Goal: Task Accomplishment & Management: Manage account settings

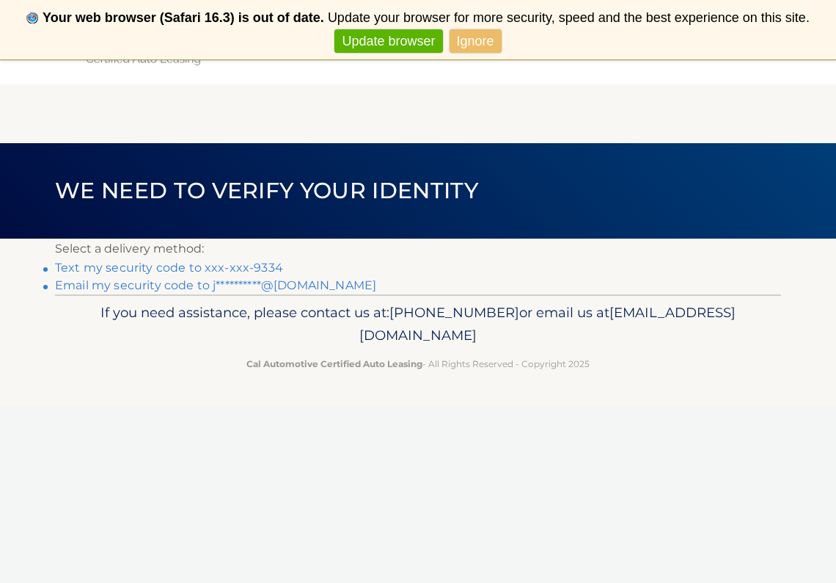
click at [175, 287] on link "**********" at bounding box center [215, 285] width 321 height 14
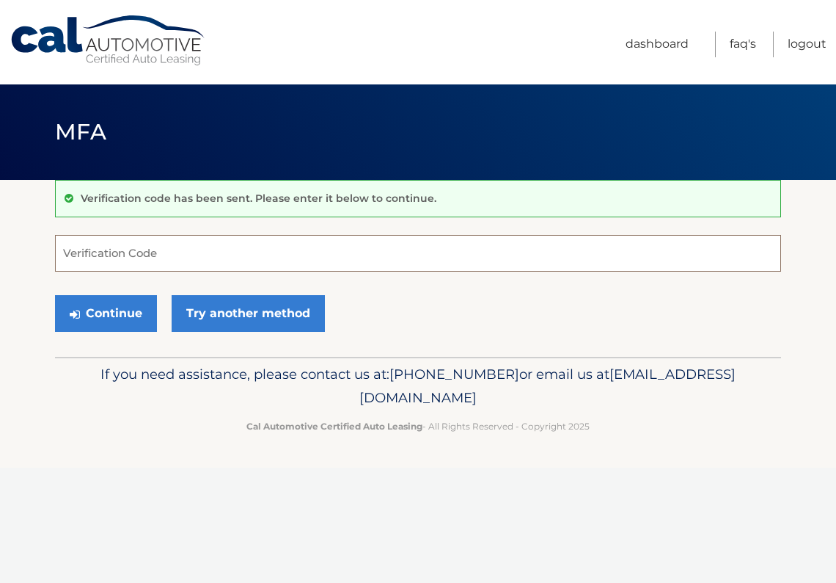
click at [167, 260] on input "Verification Code" at bounding box center [418, 253] width 726 height 37
type input "797582"
click at [123, 313] on button "Continue" at bounding box center [106, 313] width 102 height 37
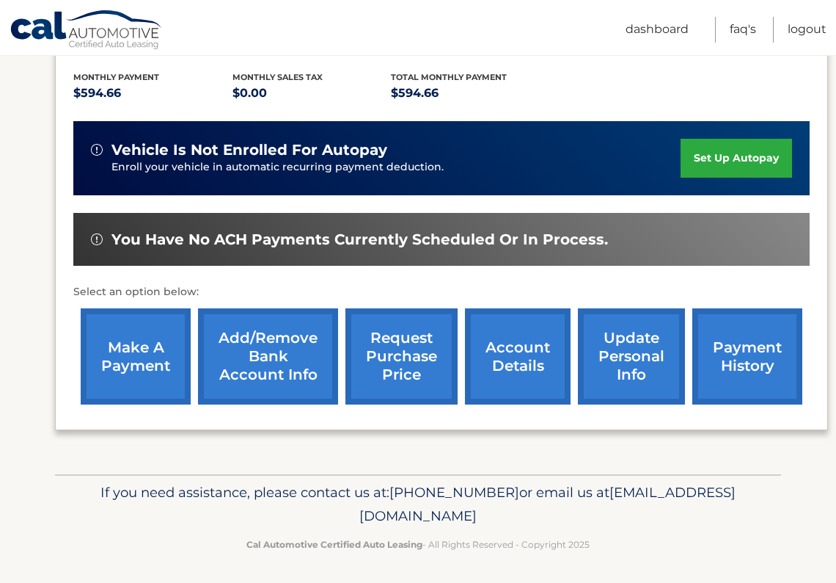
scroll to position [324, 0]
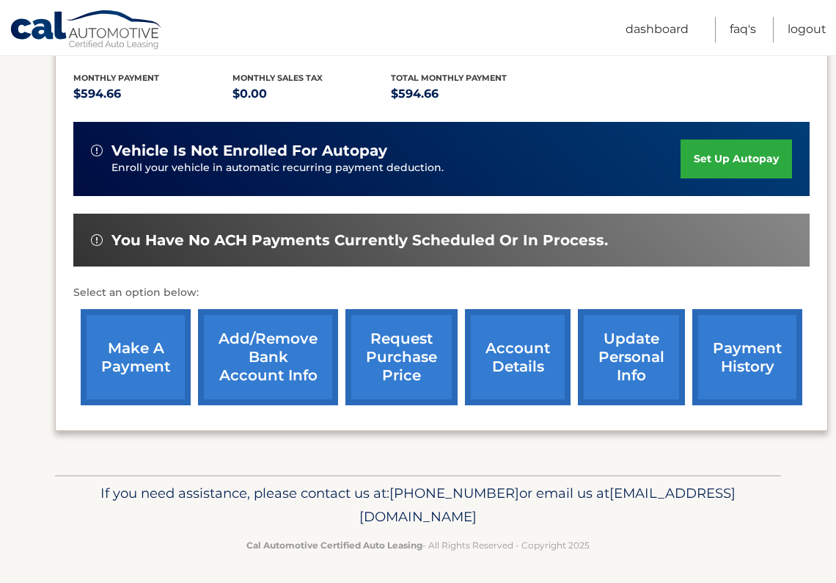
click at [133, 358] on link "make a payment" at bounding box center [136, 357] width 110 height 96
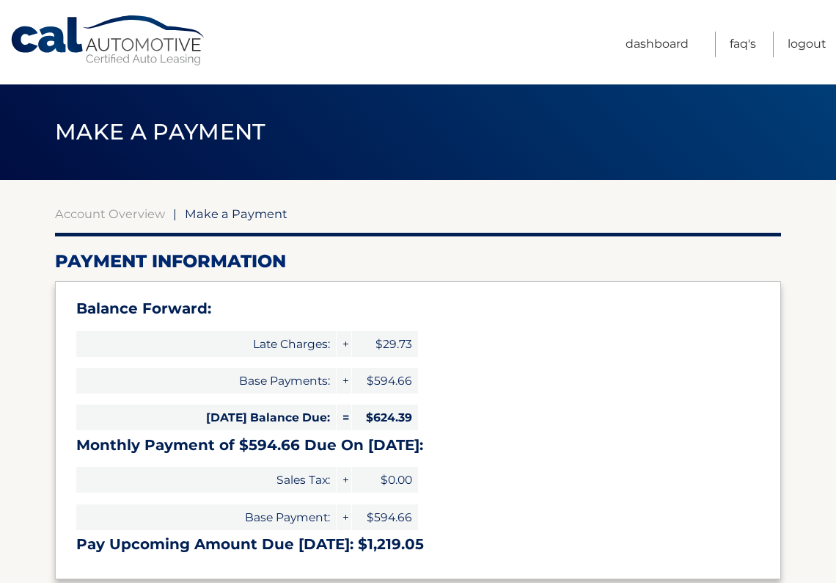
select select "NmZlMWRhOGYtYzhjMi00NWJkLTkyOWEtNDZmOTg4OTUxOTE0"
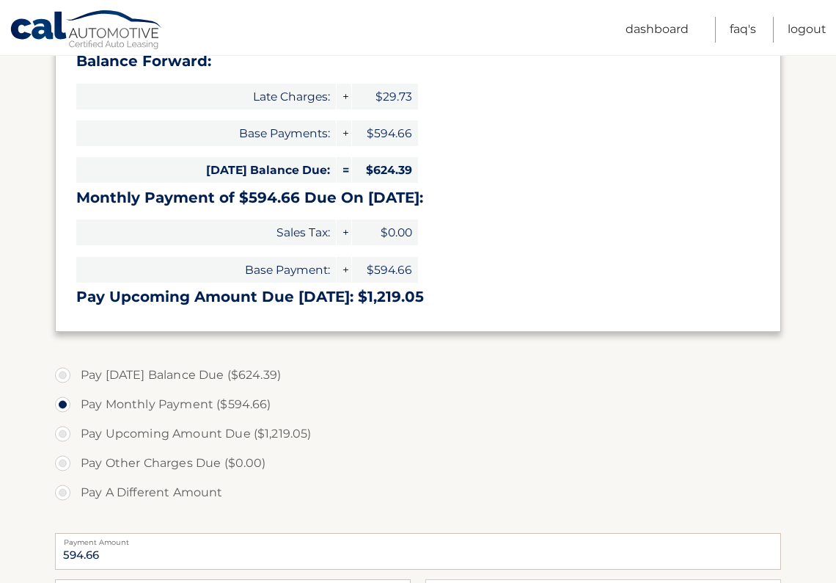
scroll to position [255, 0]
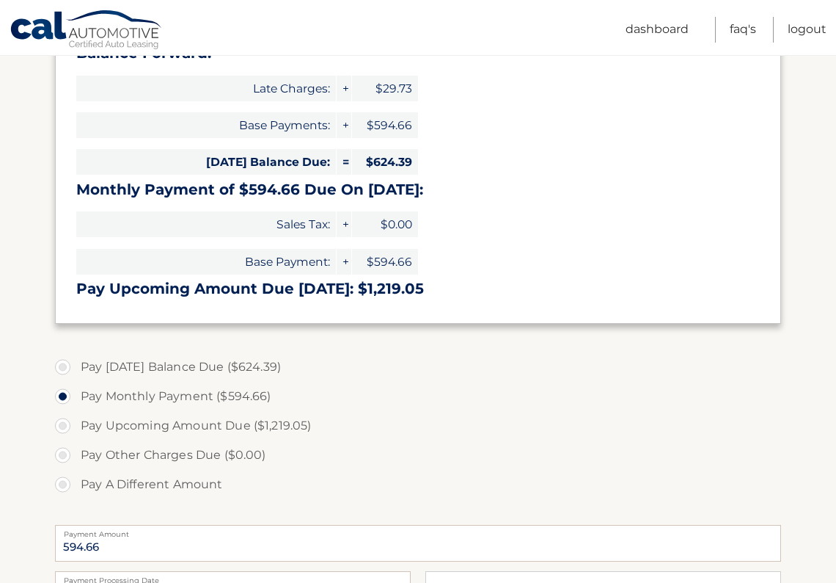
click at [65, 362] on label "Pay [DATE] Balance Due ($624.39)" at bounding box center [418, 366] width 726 height 29
click at [65, 362] on input "Pay [DATE] Balance Due ($624.39)" at bounding box center [68, 363] width 15 height 23
radio input "true"
type input "624.39"
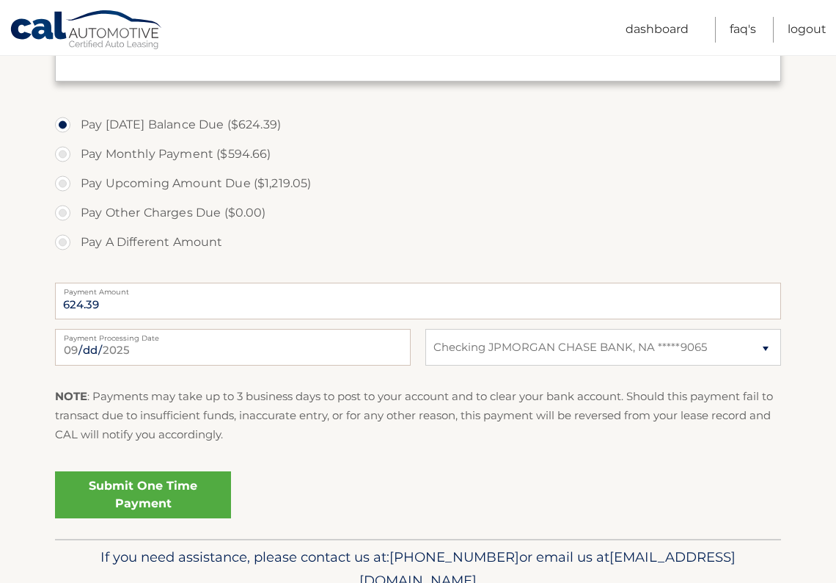
scroll to position [503, 0]
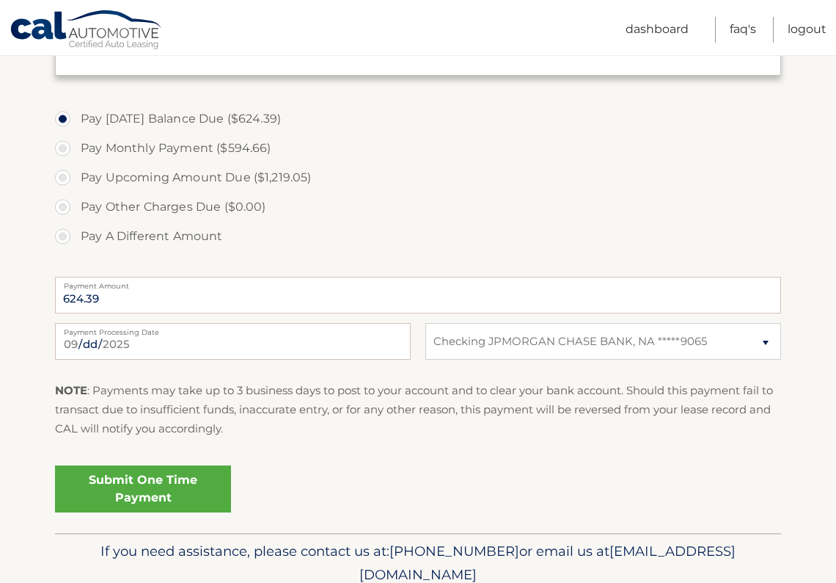
click at [176, 480] on link "Submit One Time Payment" at bounding box center [143, 488] width 176 height 47
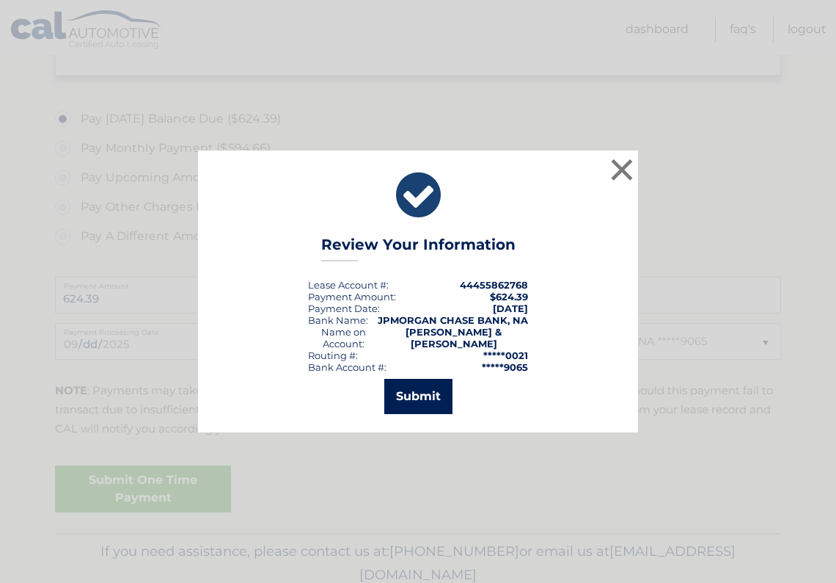
click at [421, 393] on button "Submit" at bounding box center [418, 396] width 68 height 35
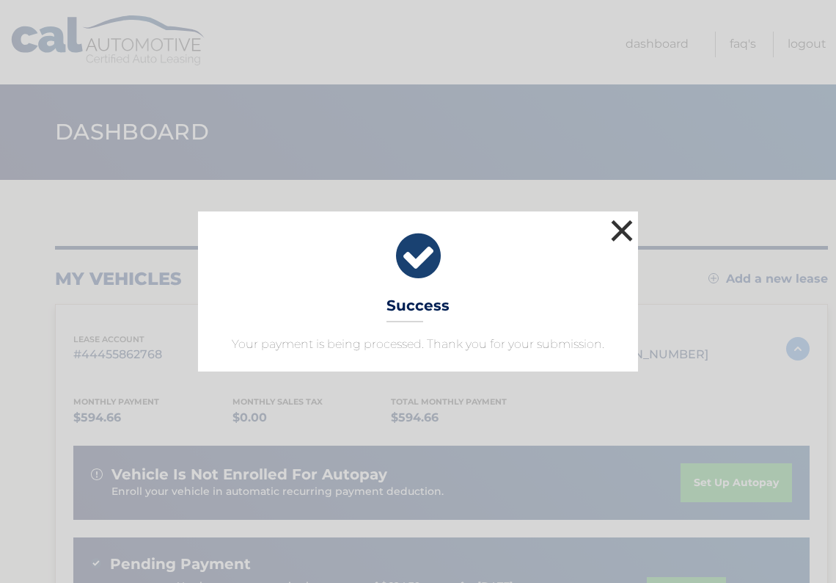
click at [618, 235] on button "×" at bounding box center [621, 230] width 29 height 29
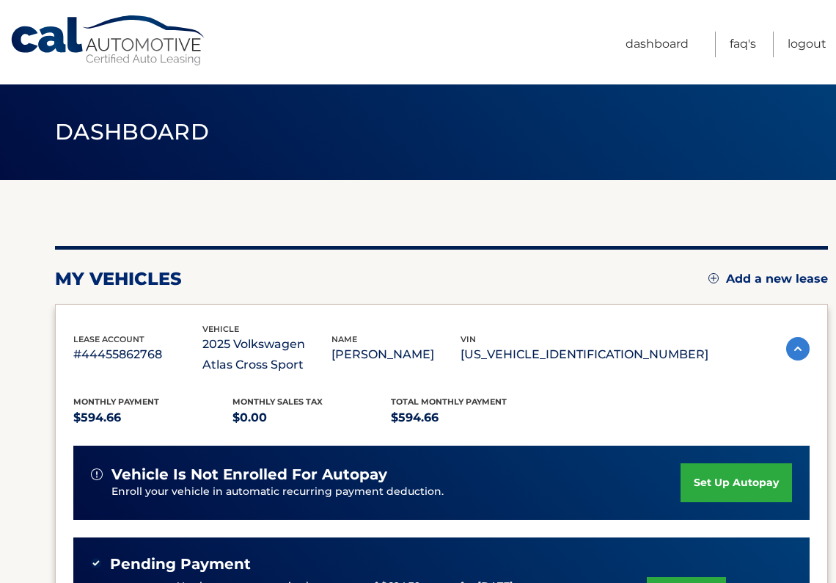
click at [735, 489] on link "set up autopay" at bounding box center [737, 482] width 112 height 39
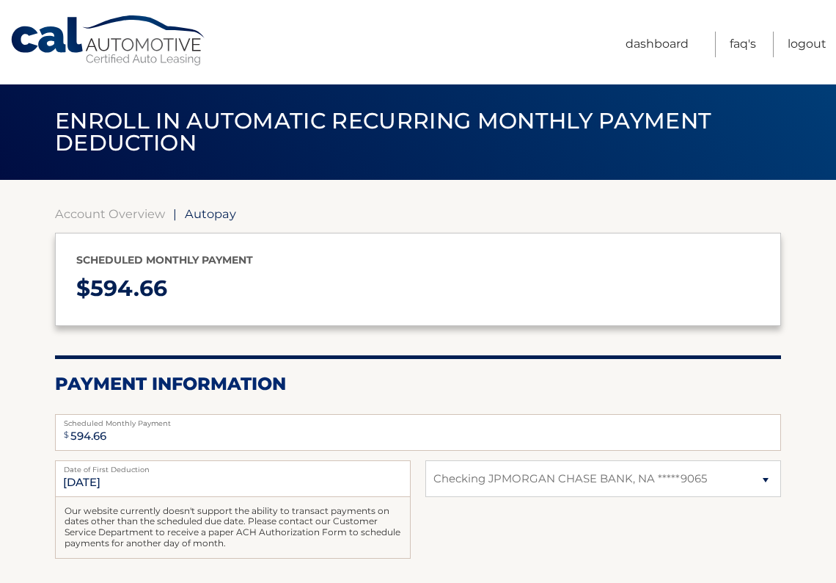
select select "NmZlMWRhOGYtYzhjMi00NWJkLTkyOWEtNDZmOTg4OTUxOTE0"
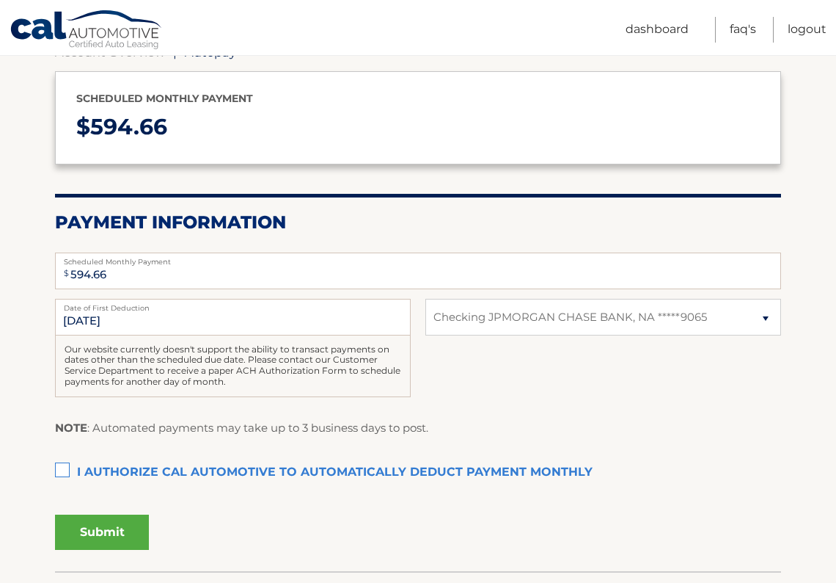
scroll to position [196, 0]
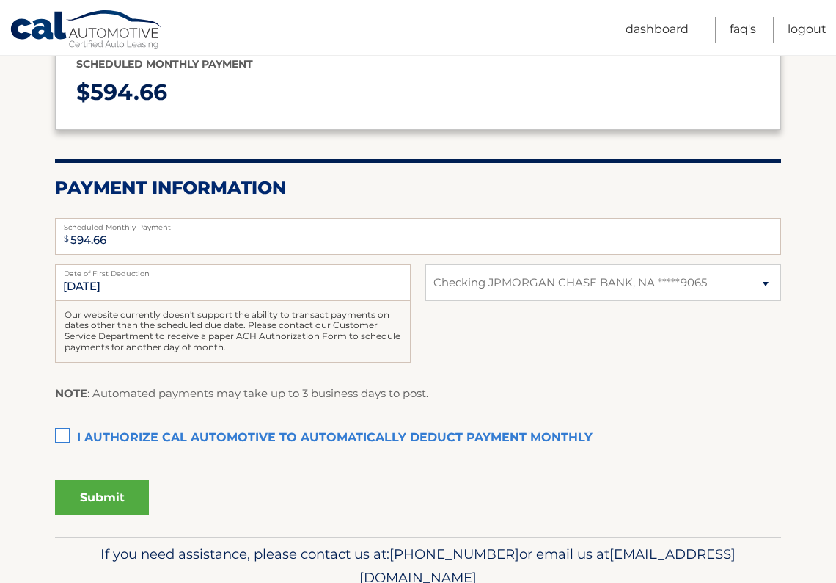
click at [61, 431] on label "I authorize cal automotive to automatically deduct payment monthly This checkbo…" at bounding box center [418, 437] width 726 height 29
click at [0, 0] on input "I authorize cal automotive to automatically deduct payment monthly This checkbo…" at bounding box center [0, 0] width 0 height 0
click at [103, 494] on button "Submit" at bounding box center [102, 497] width 94 height 35
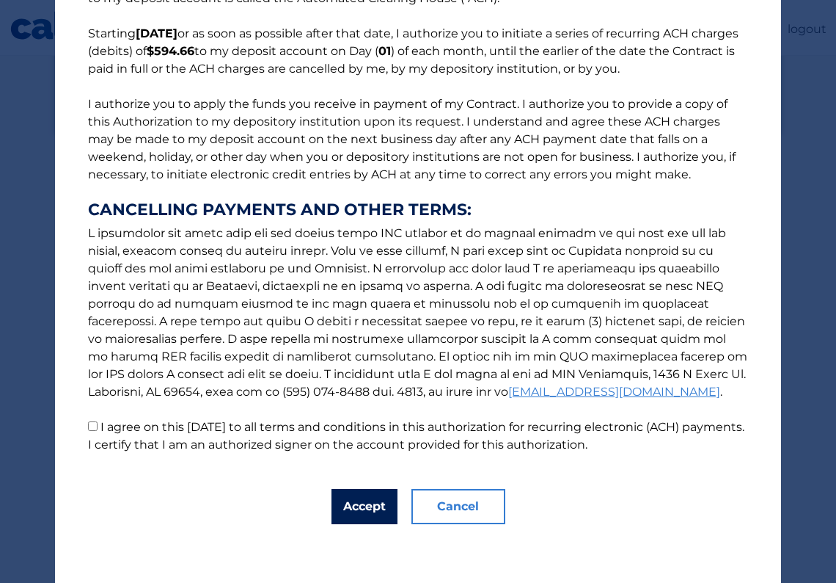
scroll to position [111, 0]
click at [371, 517] on button "Accept" at bounding box center [365, 506] width 66 height 35
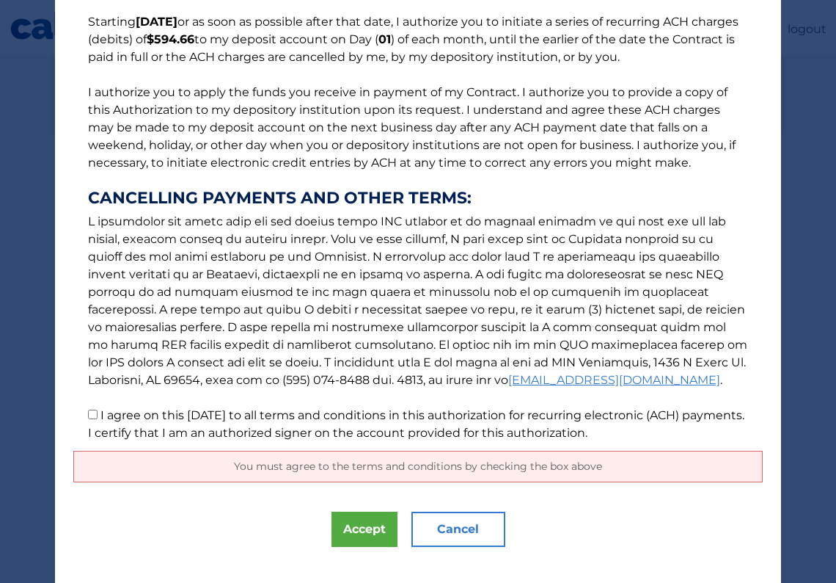
scroll to position [125, 0]
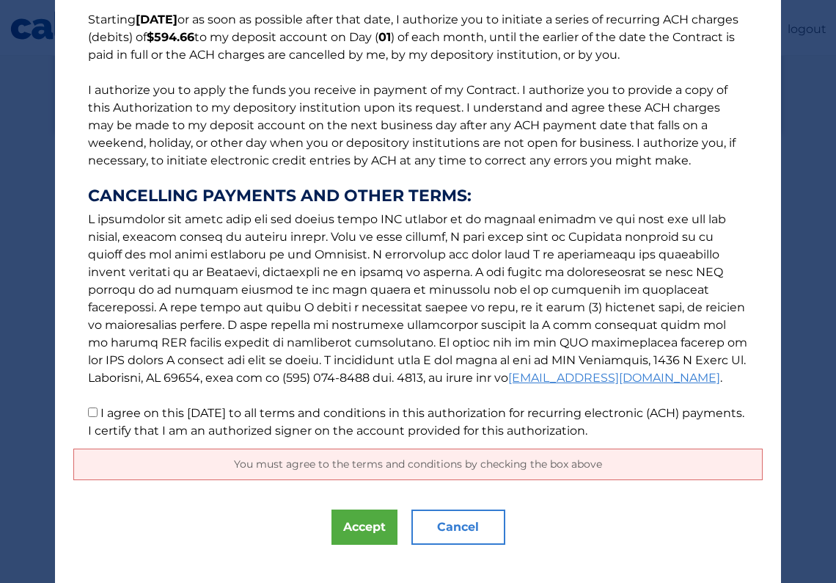
click at [92, 415] on input "I agree on this 09/14/2025 to all terms and conditions in this authorization fo…" at bounding box center [93, 412] width 10 height 10
checkbox input "true"
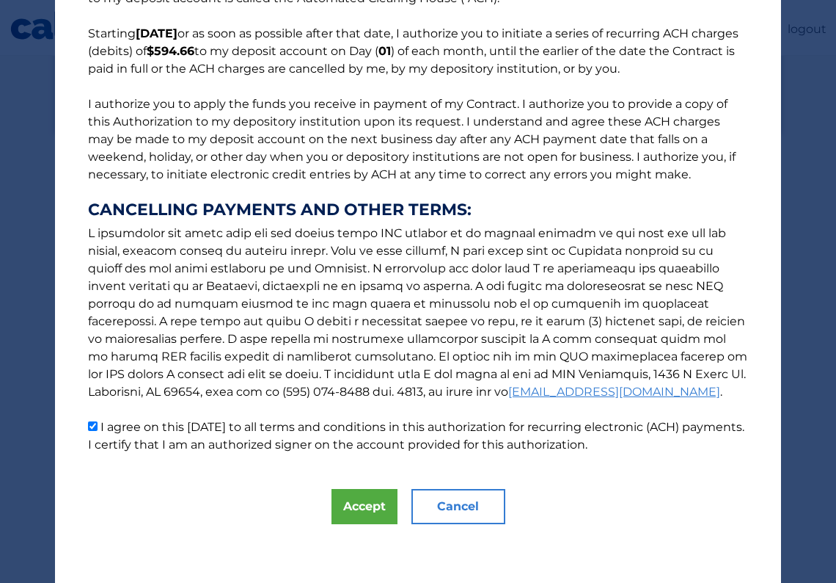
scroll to position [111, 0]
click at [374, 510] on button "Accept" at bounding box center [365, 506] width 66 height 35
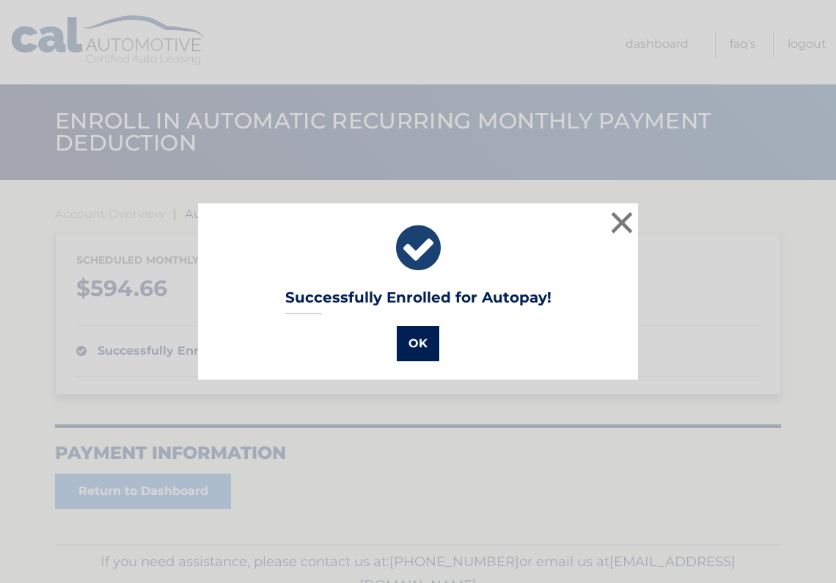
click at [408, 340] on button "OK" at bounding box center [418, 343] width 43 height 35
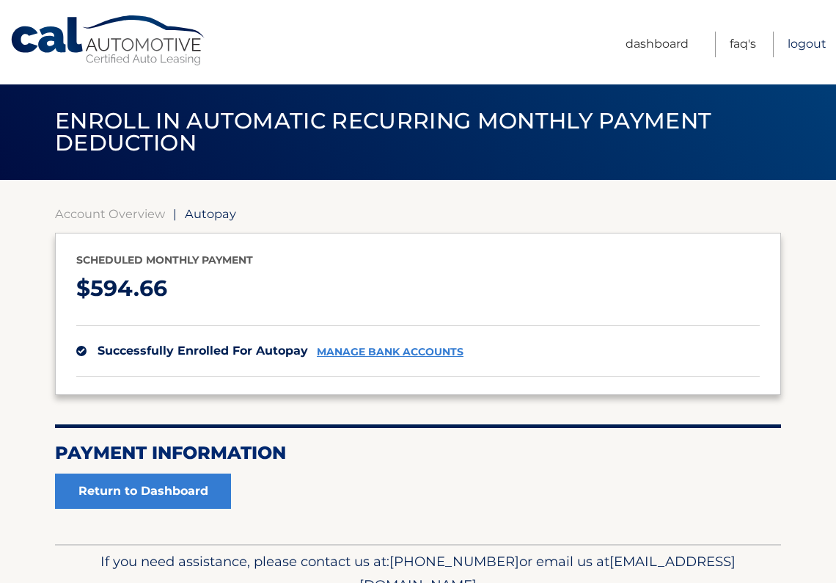
click at [791, 42] on link "Logout" at bounding box center [807, 45] width 39 height 26
